Goal: Task Accomplishment & Management: Manage account settings

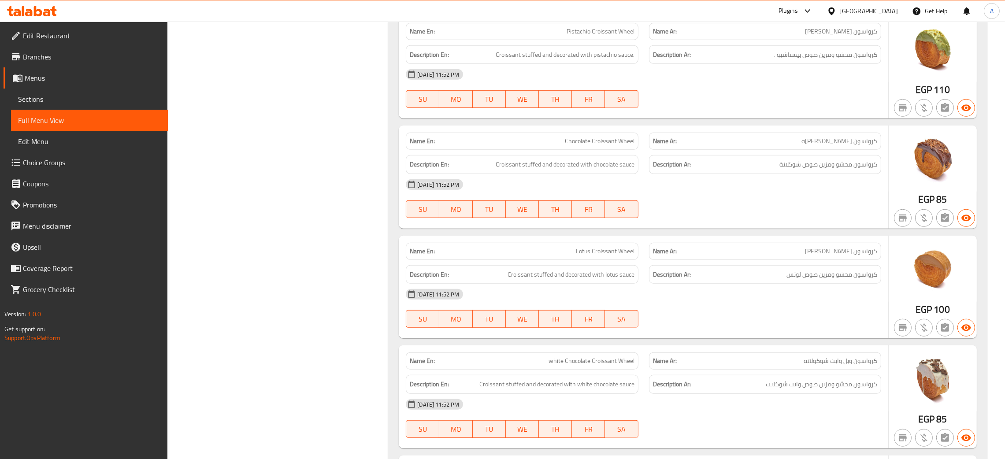
scroll to position [1256, 0]
click at [890, 11] on div "[GEOGRAPHIC_DATA]" at bounding box center [869, 11] width 58 height 10
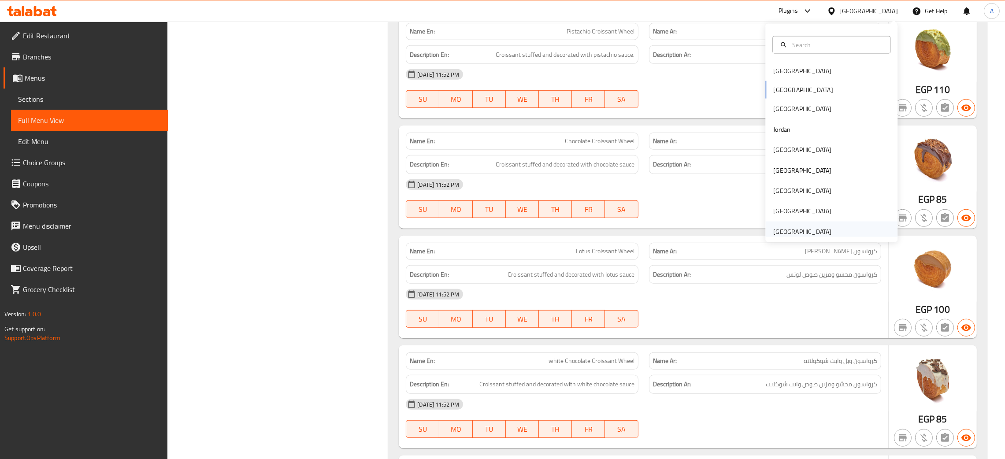
click at [804, 227] on div "[GEOGRAPHIC_DATA]" at bounding box center [803, 232] width 58 height 10
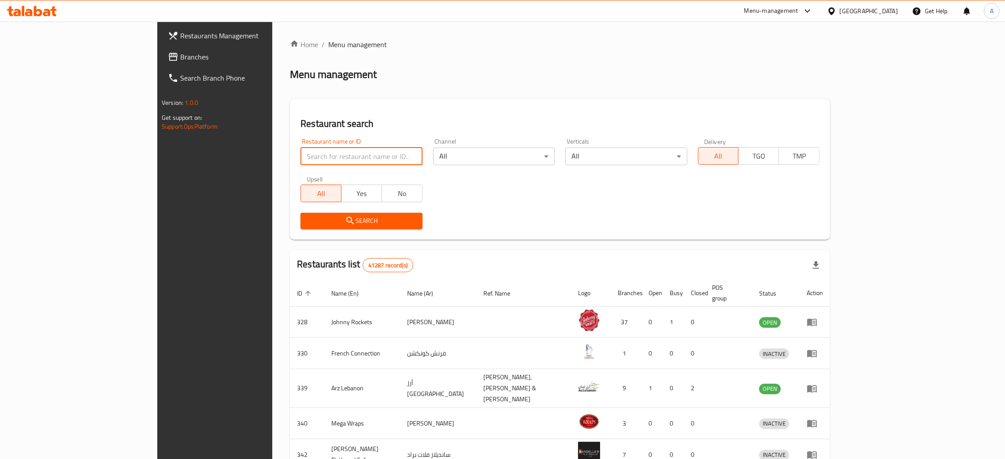
click at [301, 156] on input "search" at bounding box center [362, 157] width 122 height 18
paste input "laffah w [GEOGRAPHIC_DATA]"
type input "laffah w [GEOGRAPHIC_DATA]"
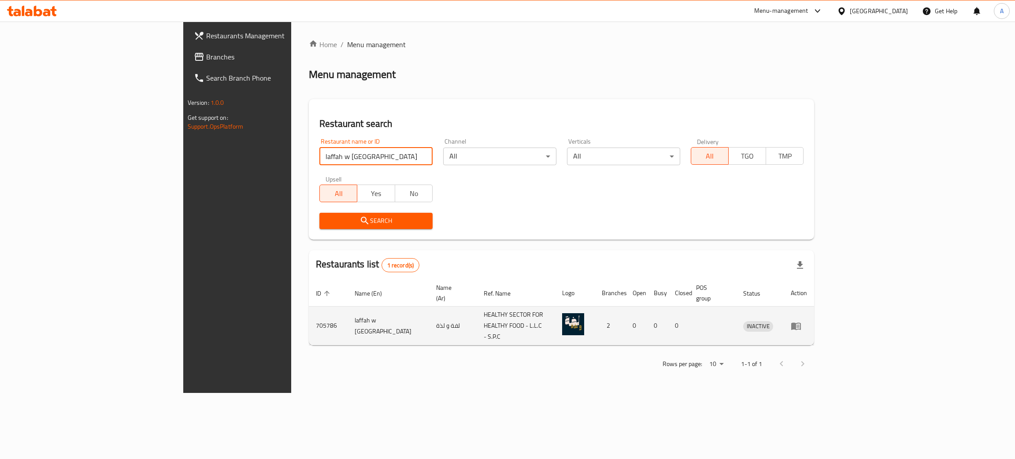
click at [801, 323] on icon "enhanced table" at bounding box center [797, 326] width 10 height 7
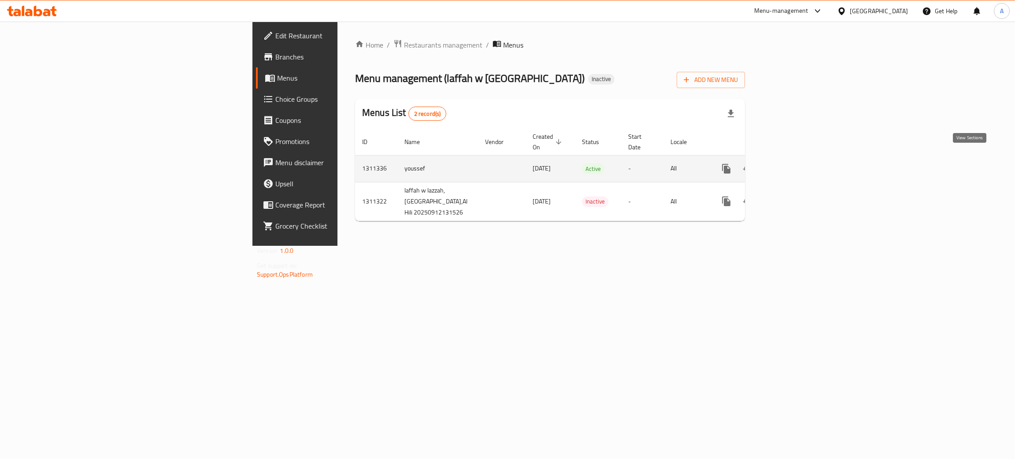
click at [796, 164] on icon "enhanced table" at bounding box center [790, 169] width 11 height 11
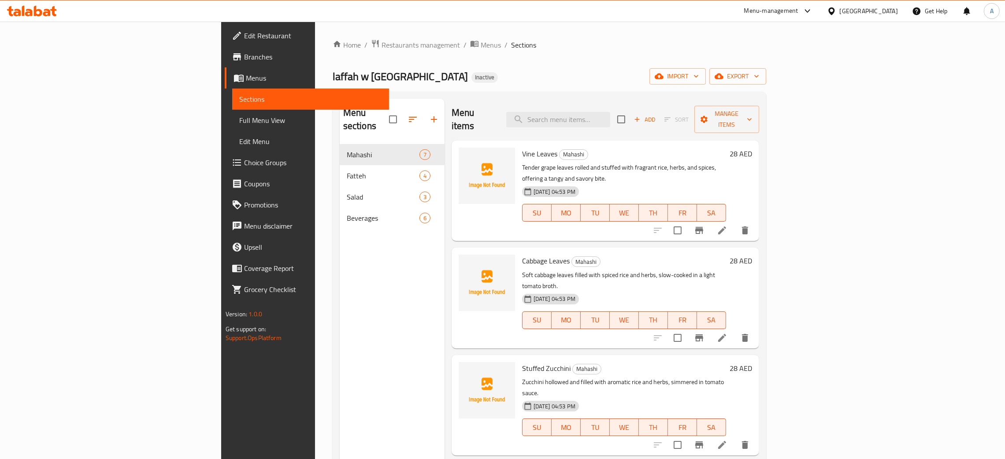
click at [244, 38] on span "Edit Restaurant" at bounding box center [313, 35] width 138 height 11
